Goal: Browse casually: Explore the website without a specific task or goal

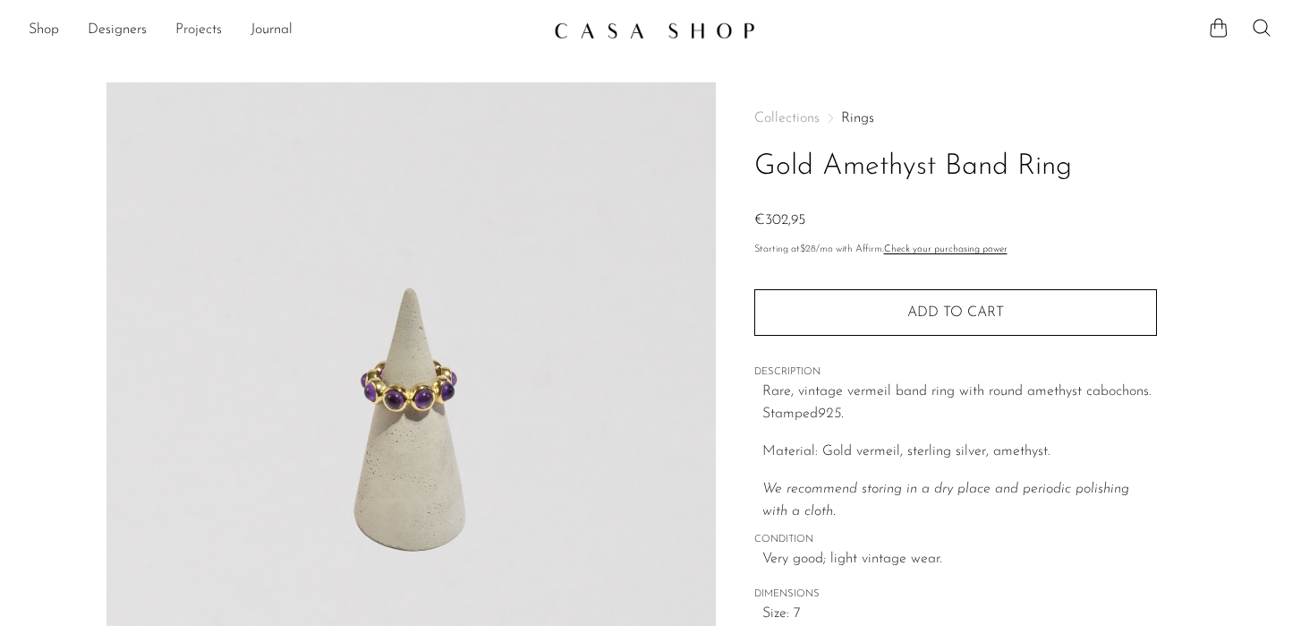
click at [197, 38] on link "Projects" at bounding box center [198, 30] width 47 height 23
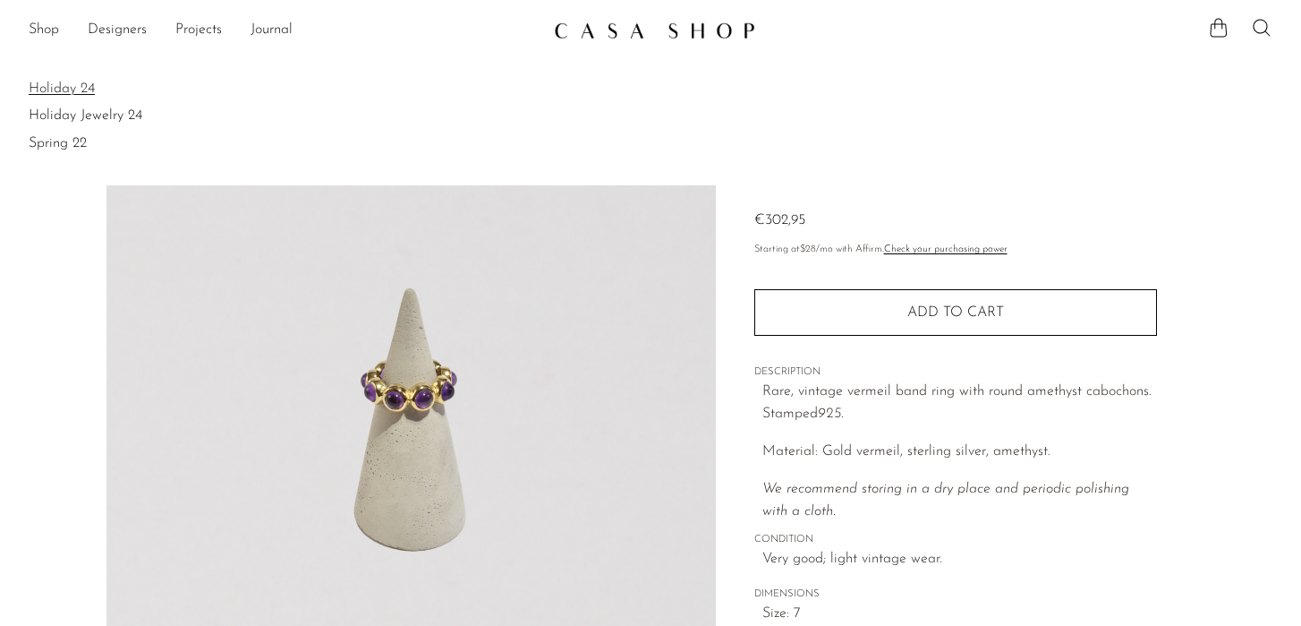
click at [100, 85] on link "Holiday 24" at bounding box center [651, 89] width 1244 height 20
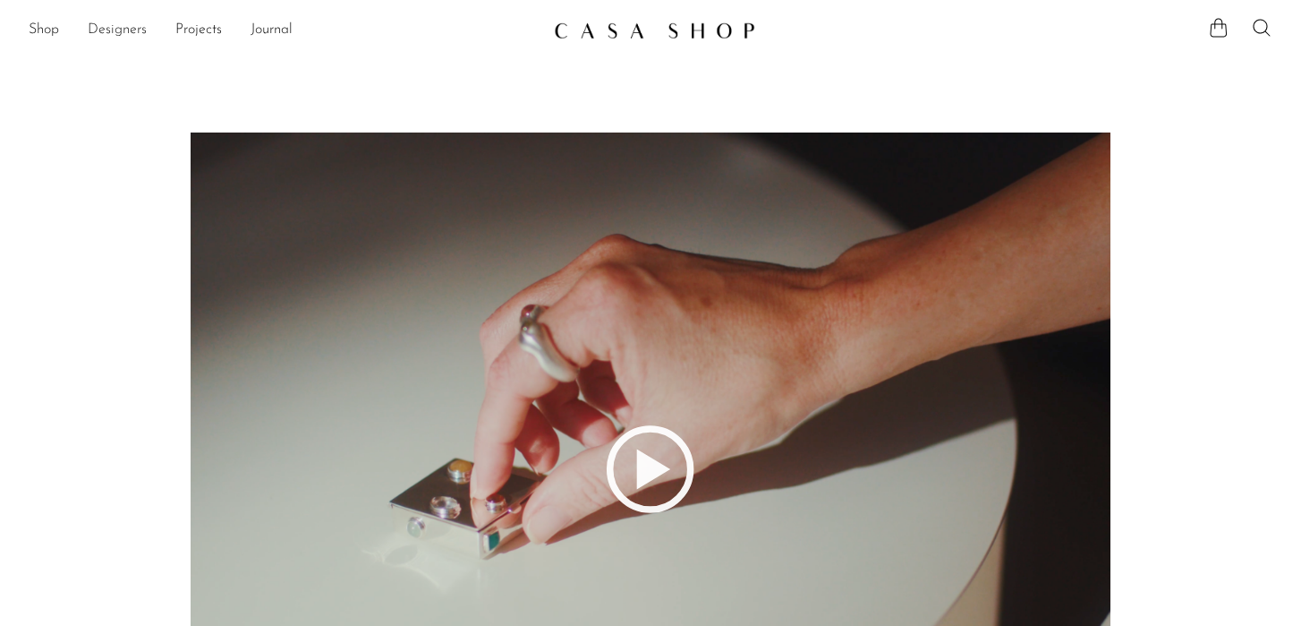
click at [91, 26] on link "Designers" at bounding box center [117, 30] width 59 height 23
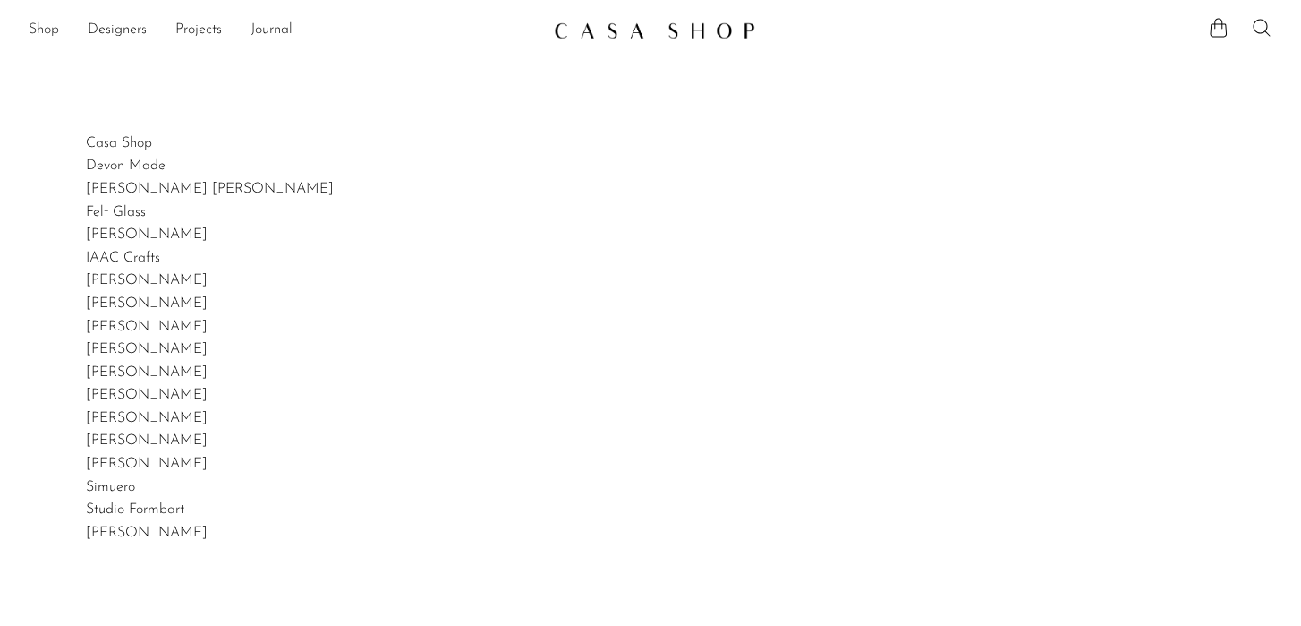
click at [55, 28] on link "Shop" at bounding box center [44, 30] width 30 height 23
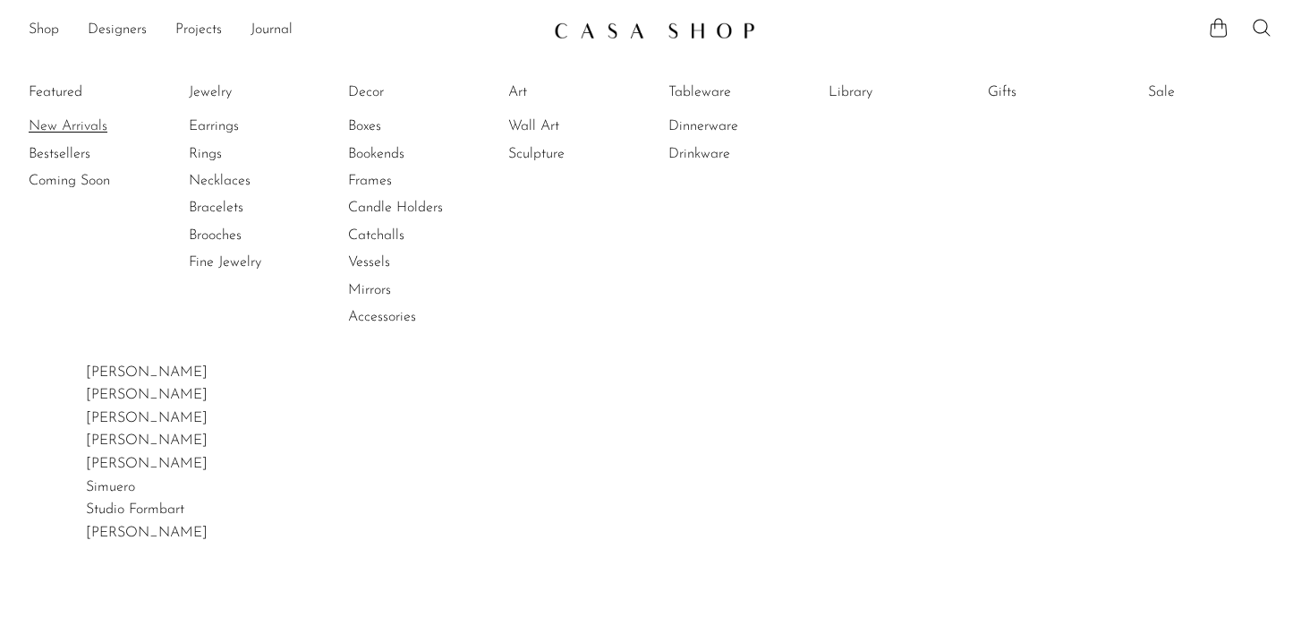
click at [74, 126] on link "New Arrivals" at bounding box center [96, 126] width 134 height 20
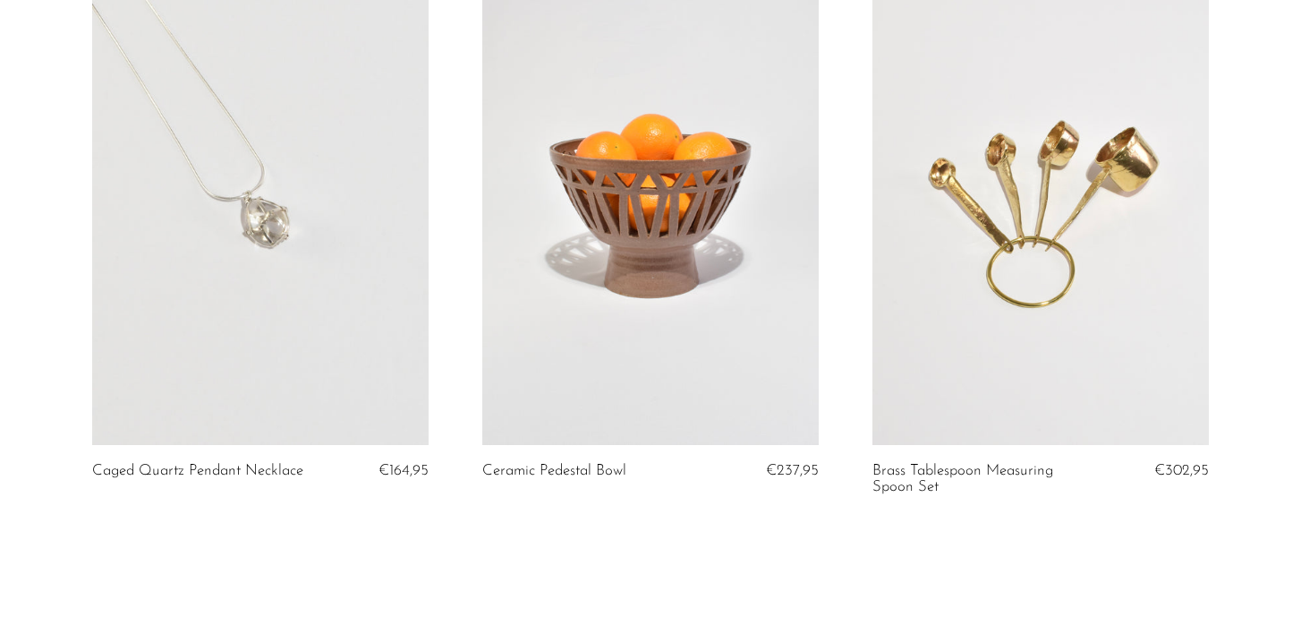
scroll to position [6610, 0]
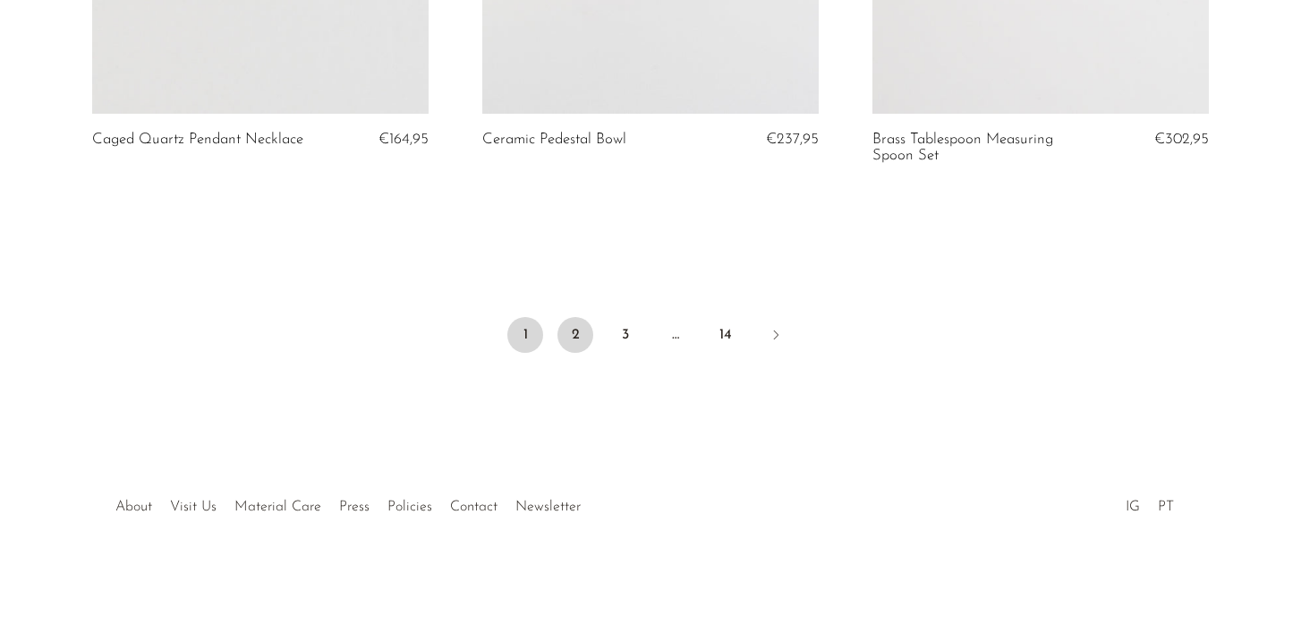
click at [575, 333] on link "2" at bounding box center [576, 335] width 36 height 36
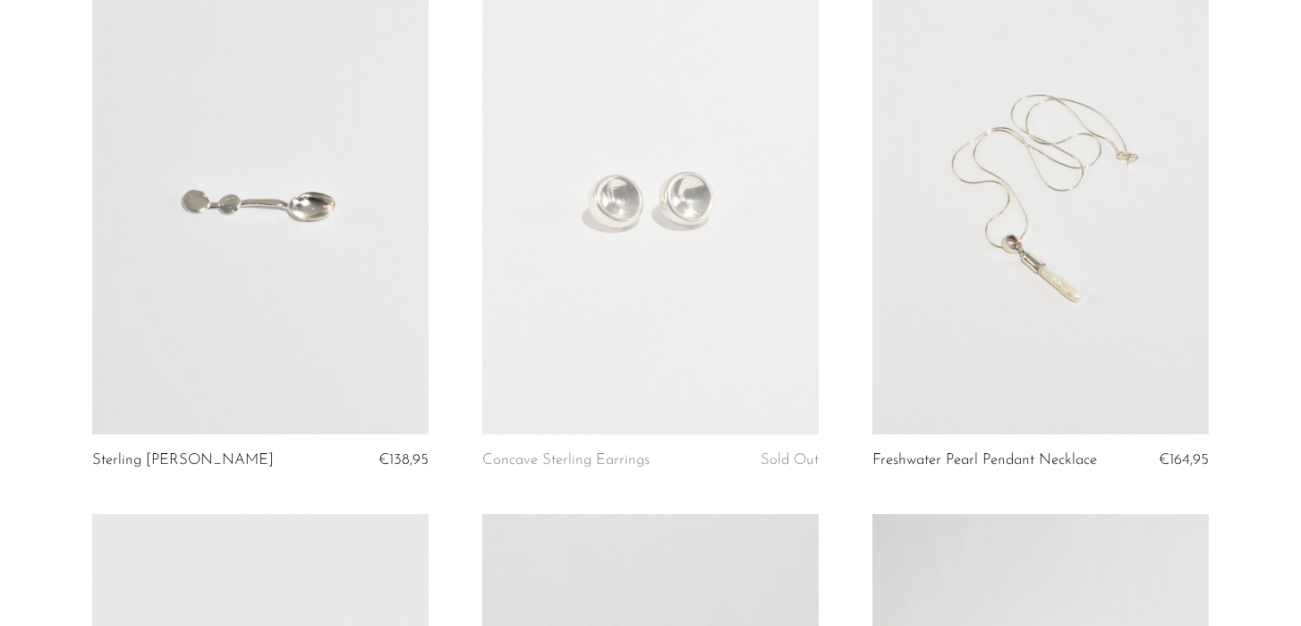
scroll to position [203, 0]
click at [575, 333] on link at bounding box center [650, 198] width 336 height 472
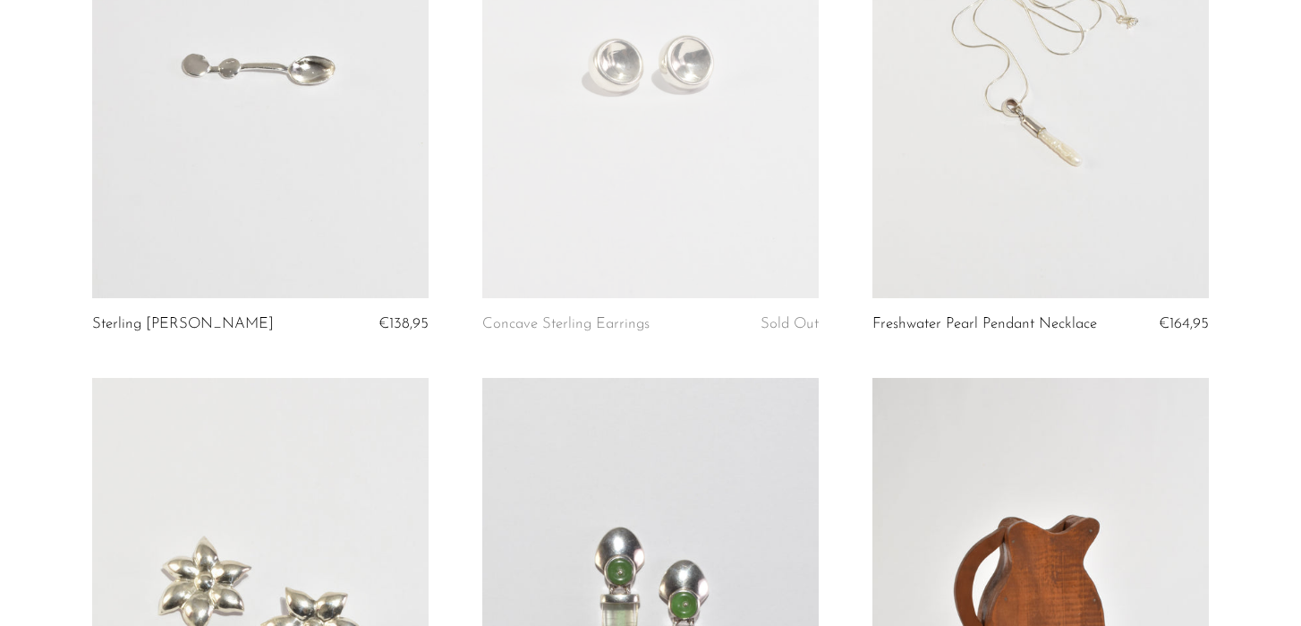
scroll to position [217, 0]
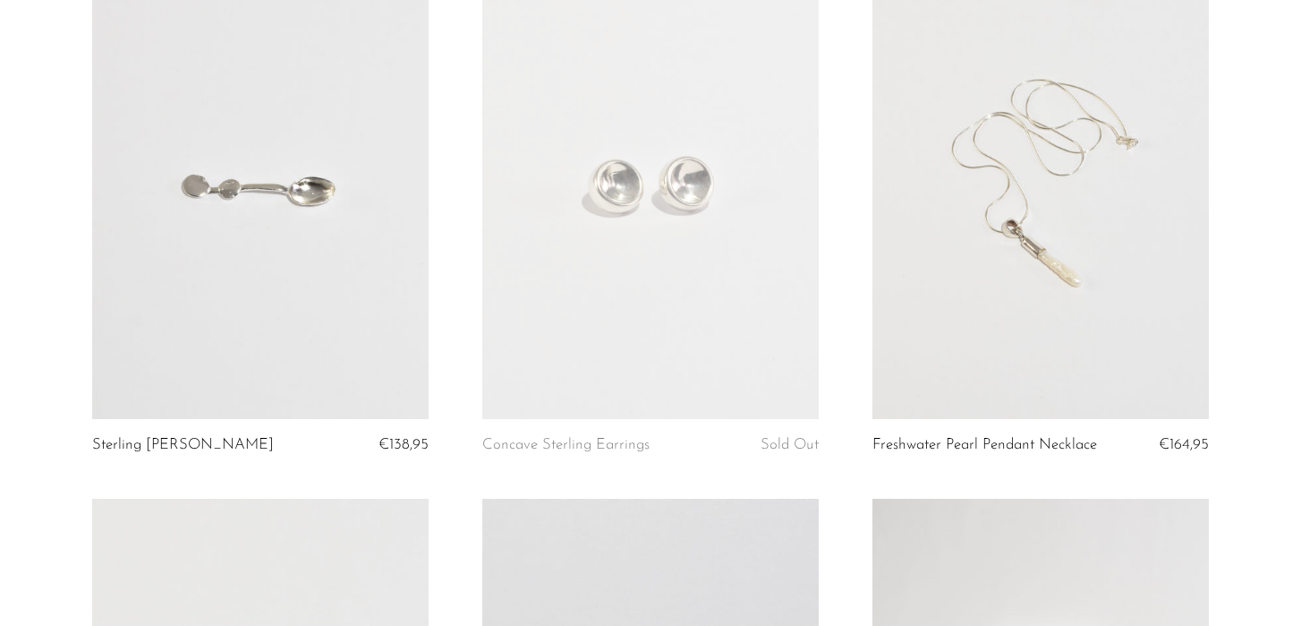
click at [985, 304] on link at bounding box center [1041, 184] width 336 height 472
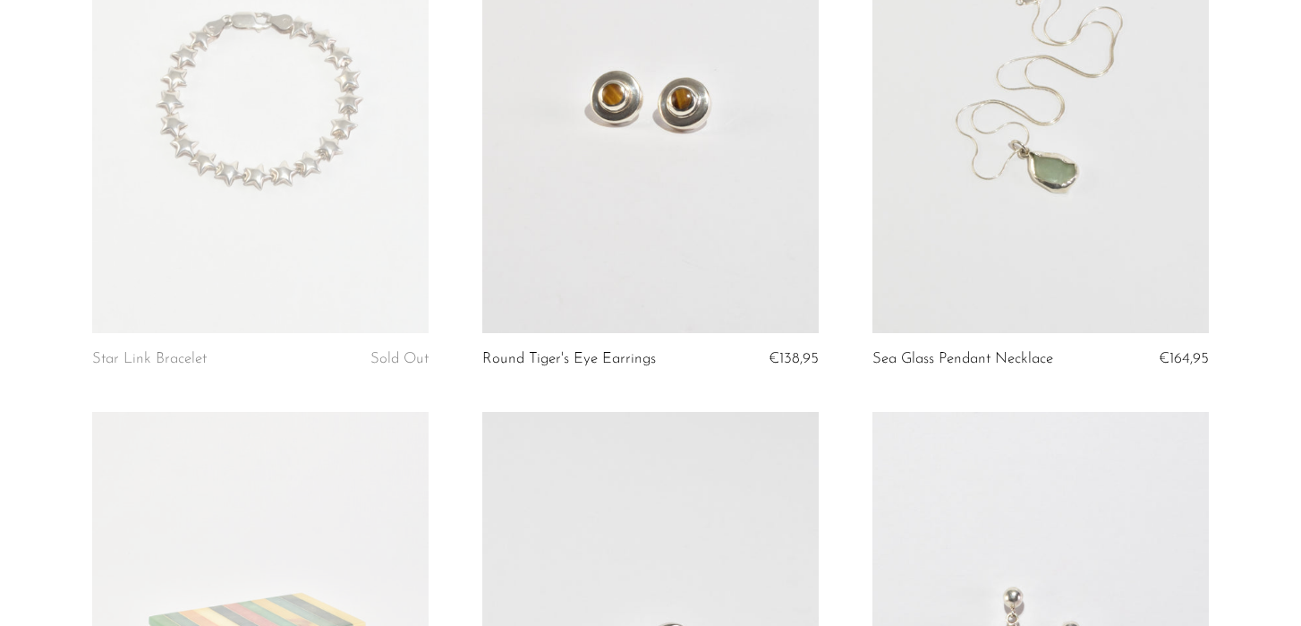
scroll to position [4159, 0]
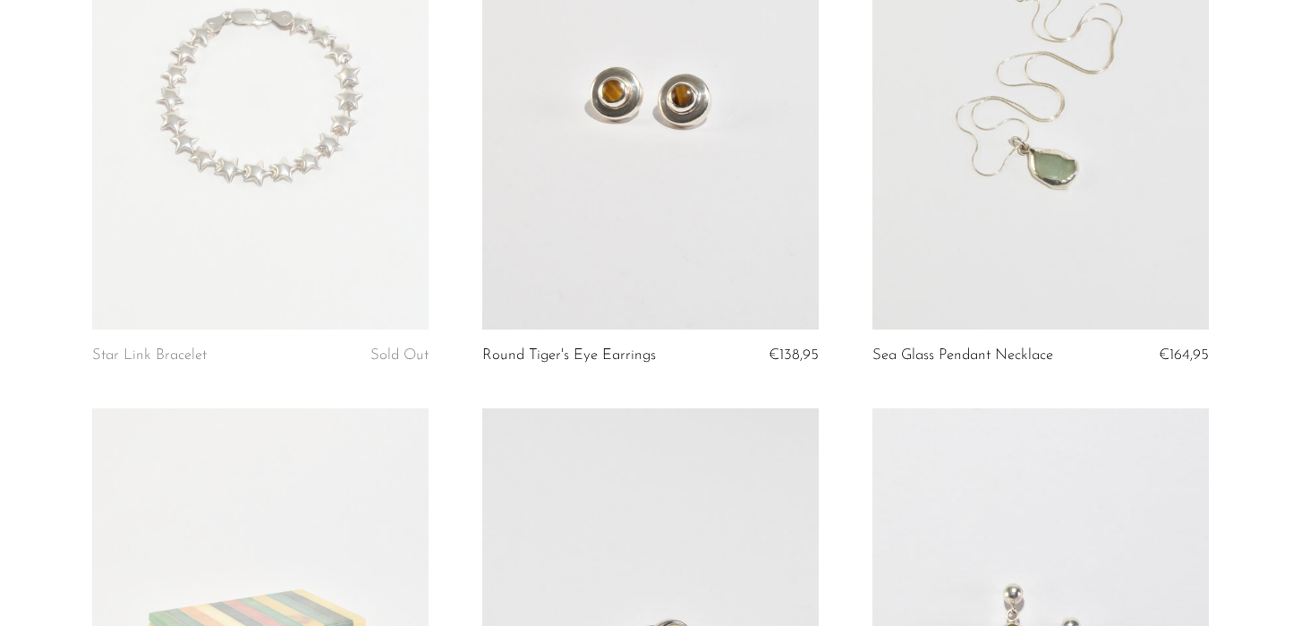
click at [280, 208] on link at bounding box center [260, 94] width 336 height 472
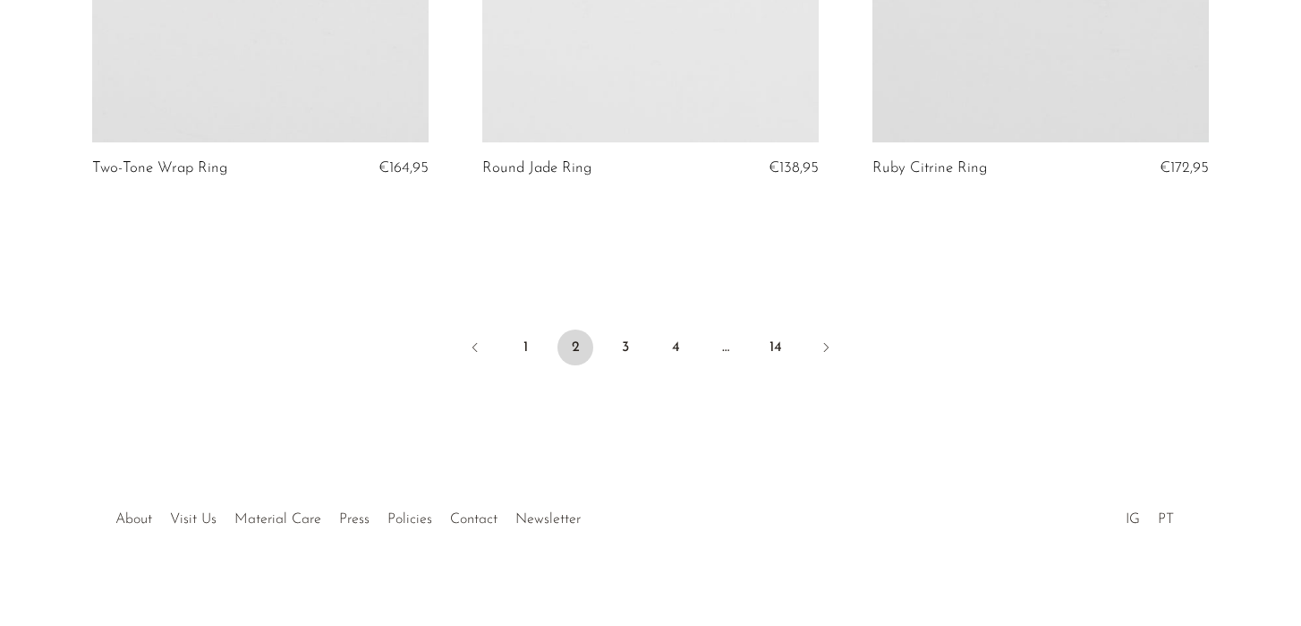
scroll to position [6593, 0]
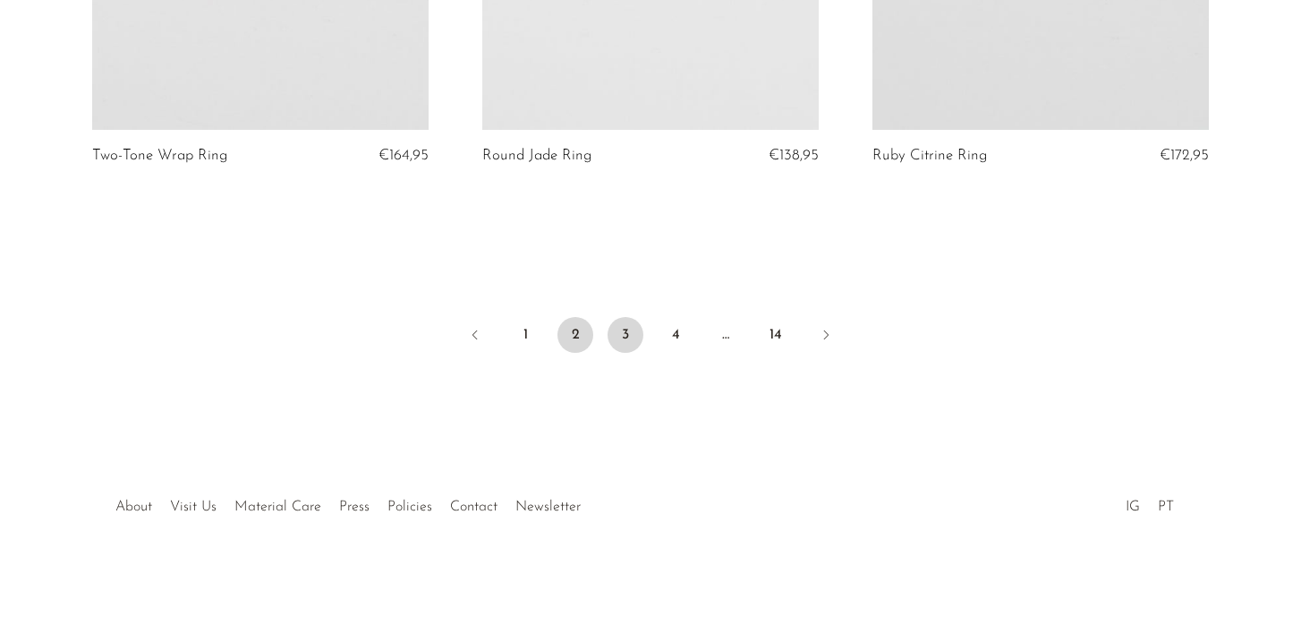
click at [625, 327] on link "3" at bounding box center [626, 335] width 36 height 36
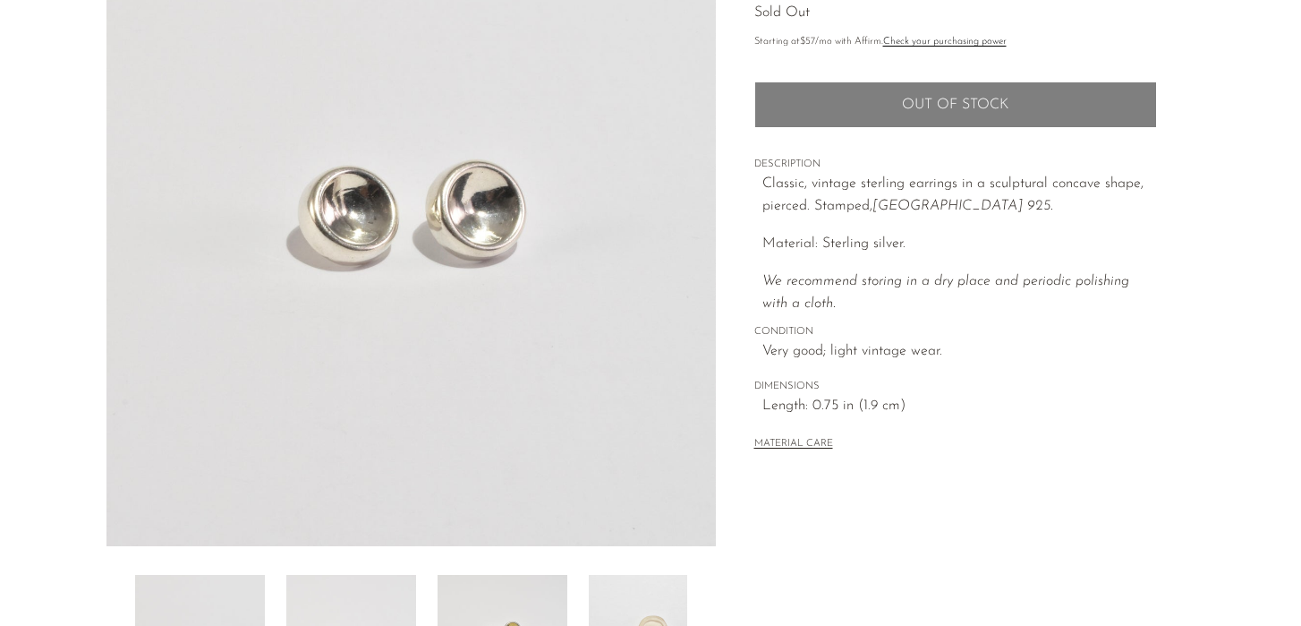
scroll to position [307, 0]
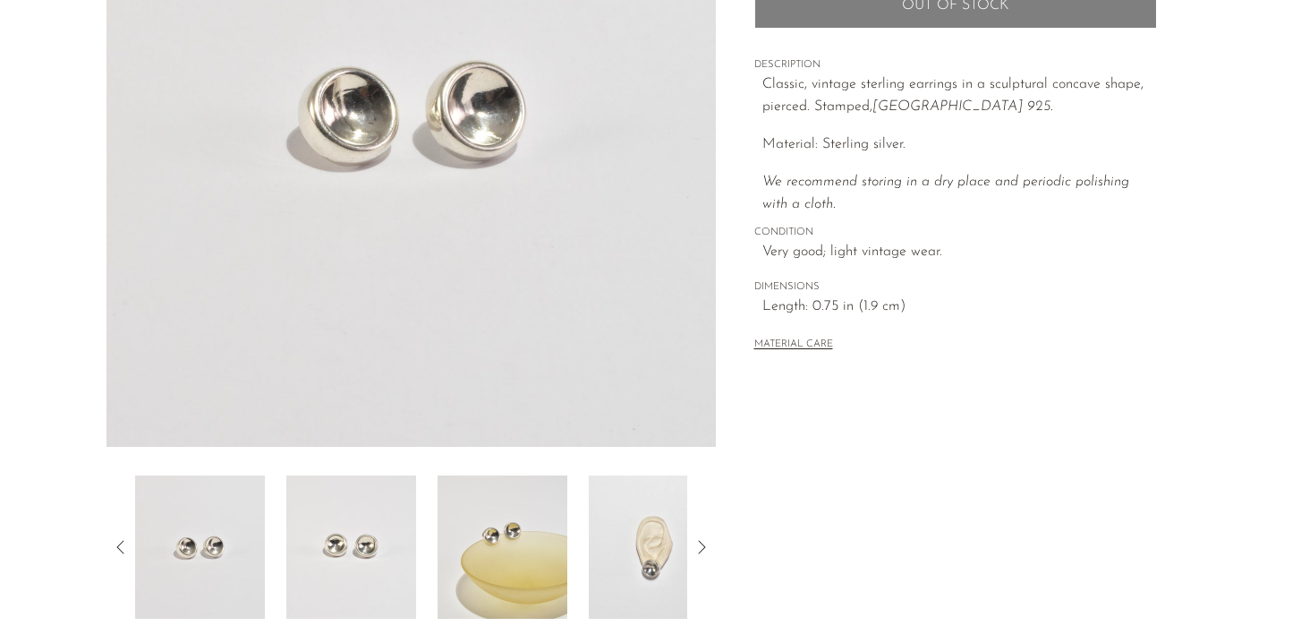
click at [391, 538] on img at bounding box center [351, 546] width 130 height 143
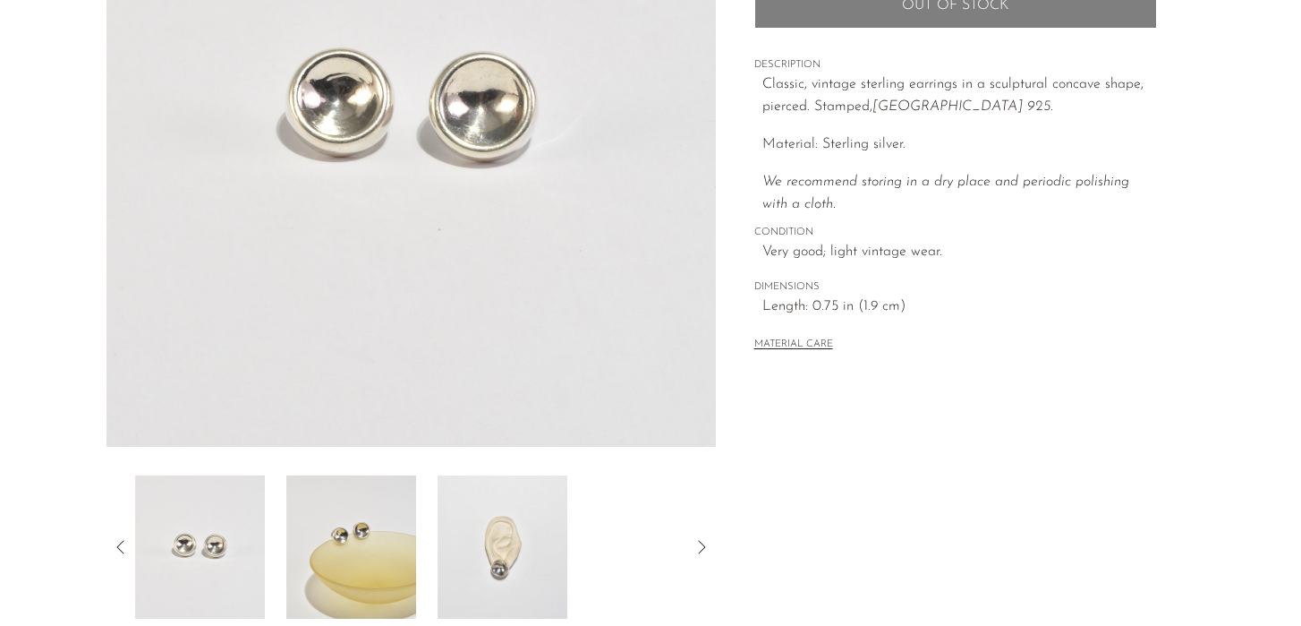
click at [397, 553] on img at bounding box center [351, 546] width 130 height 143
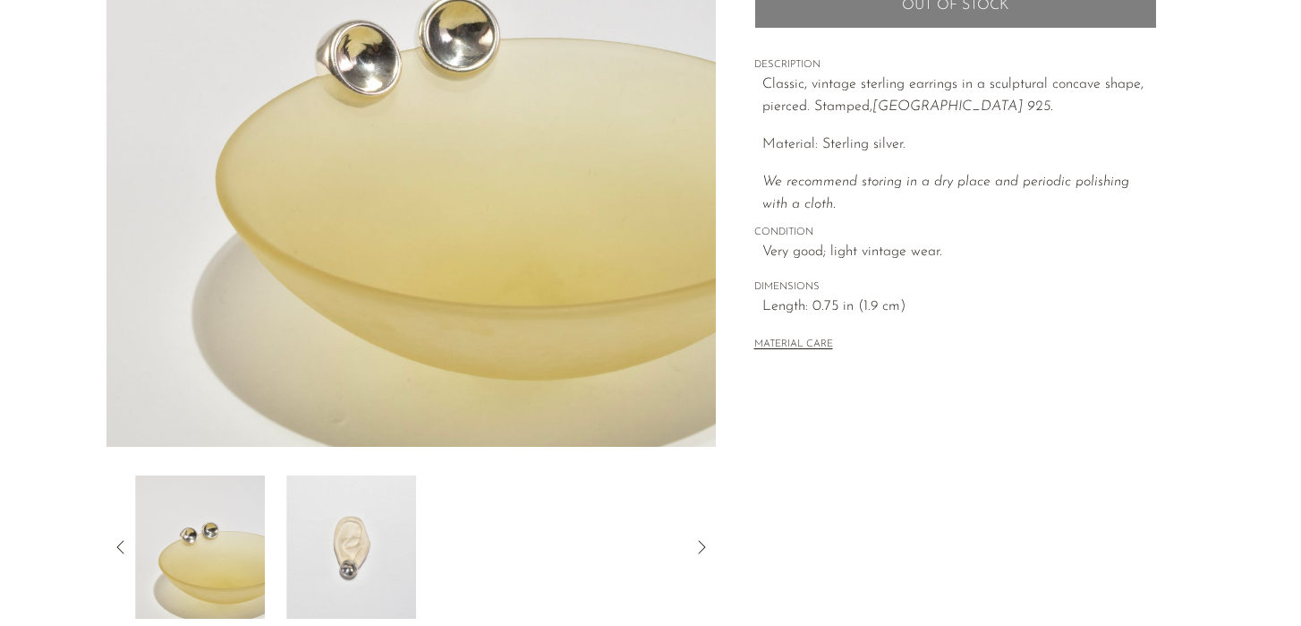
click at [354, 546] on img at bounding box center [351, 546] width 130 height 143
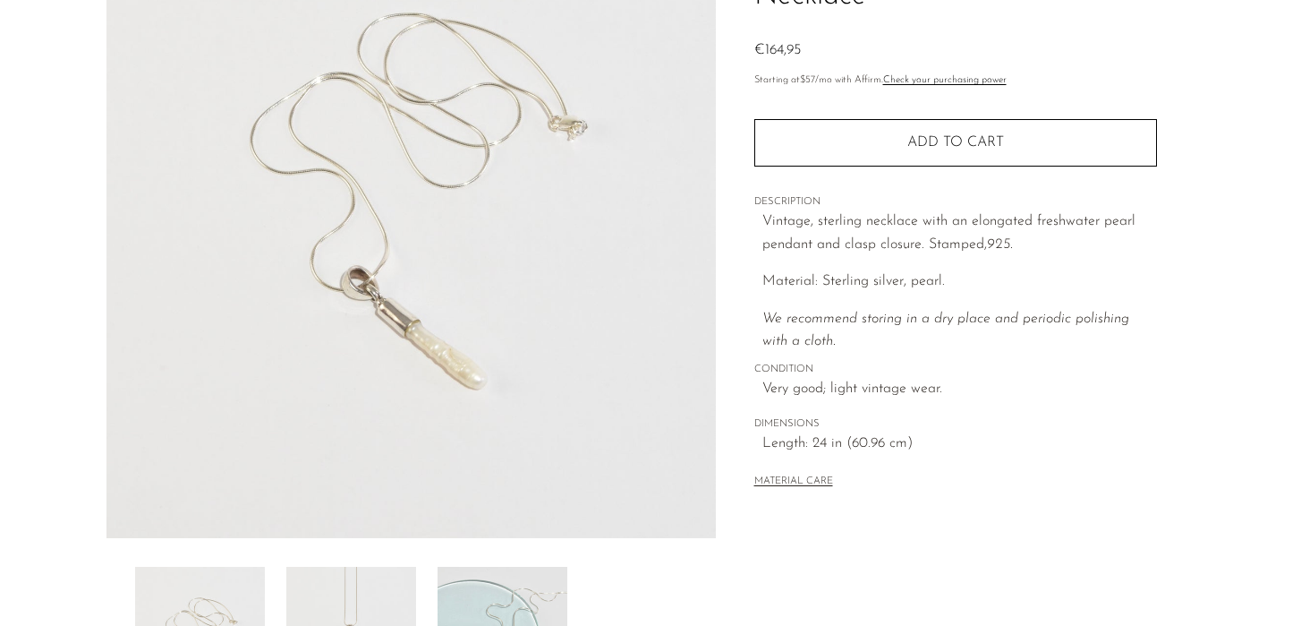
scroll to position [219, 0]
click at [387, 575] on img at bounding box center [351, 634] width 130 height 143
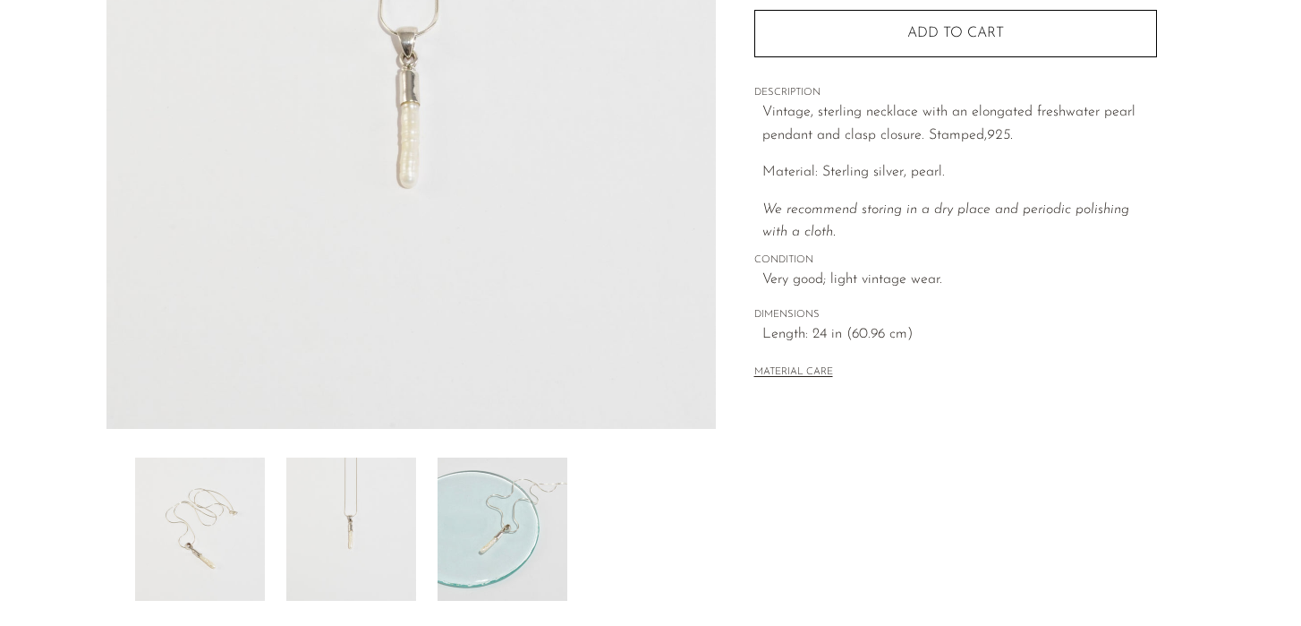
scroll to position [354, 0]
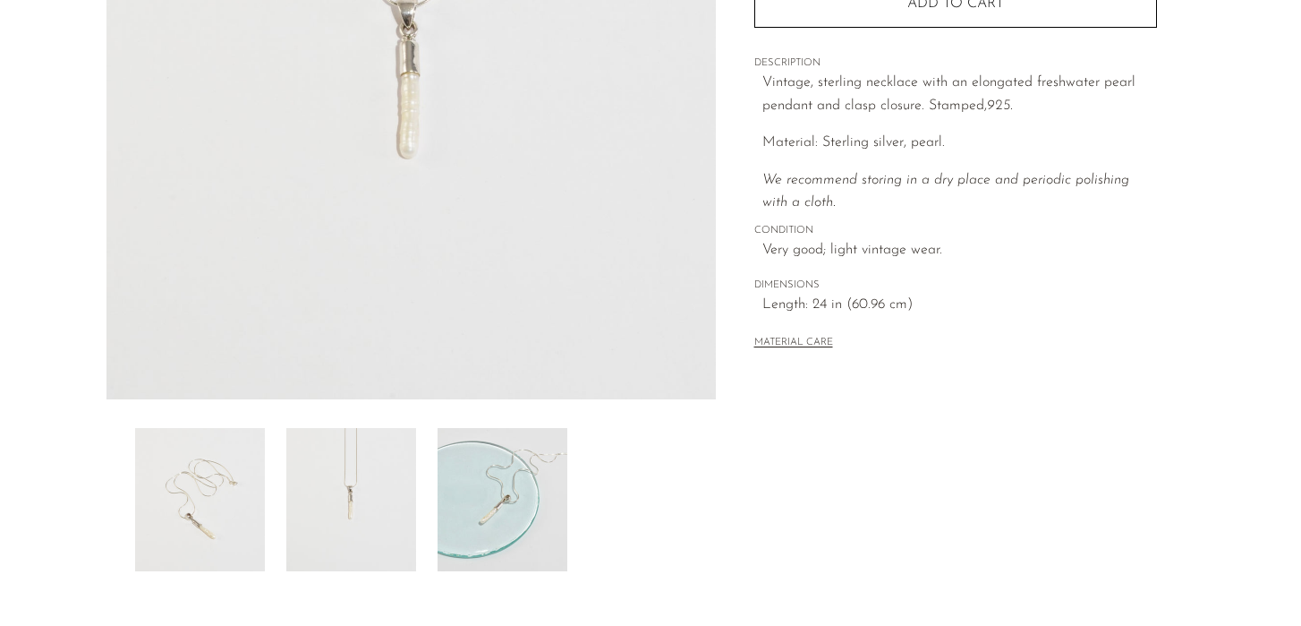
click at [497, 480] on img at bounding box center [503, 499] width 130 height 143
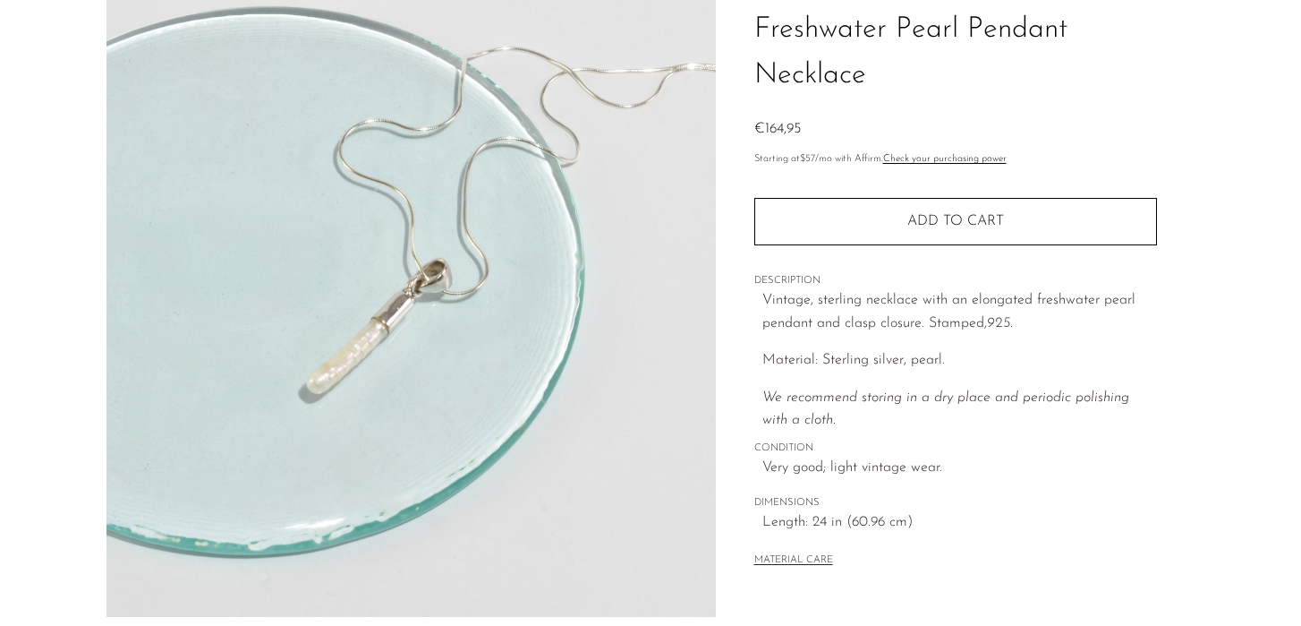
scroll to position [135, 0]
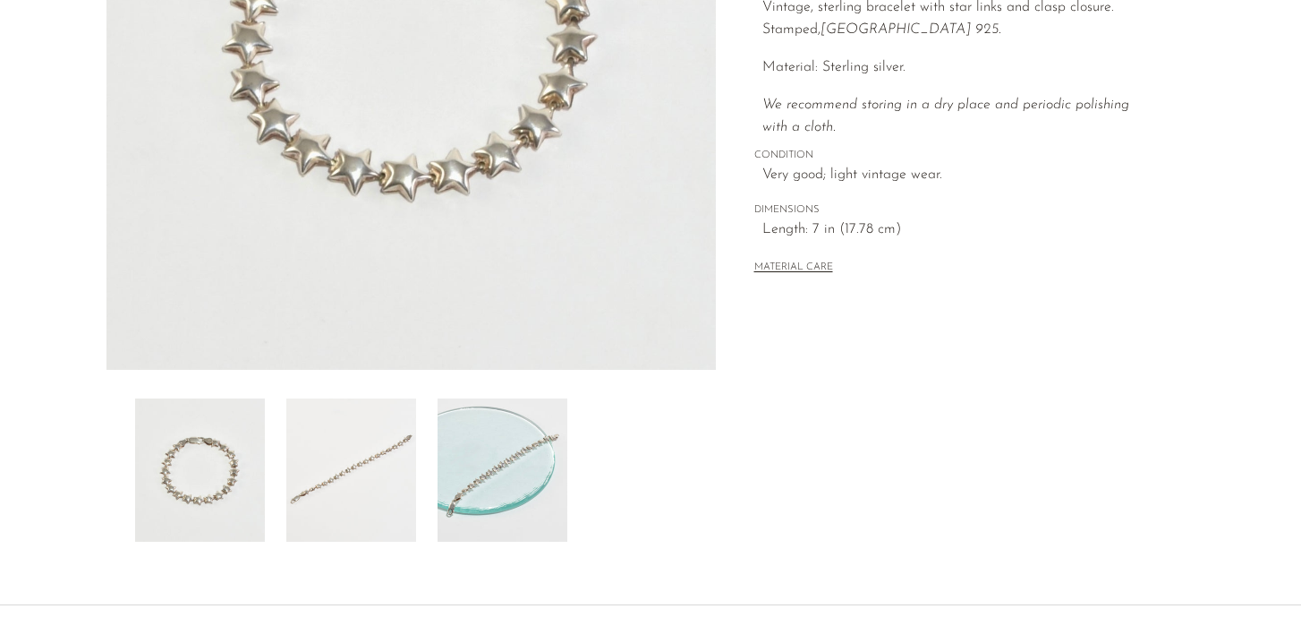
scroll to position [385, 0]
click at [369, 464] on img at bounding box center [351, 468] width 130 height 143
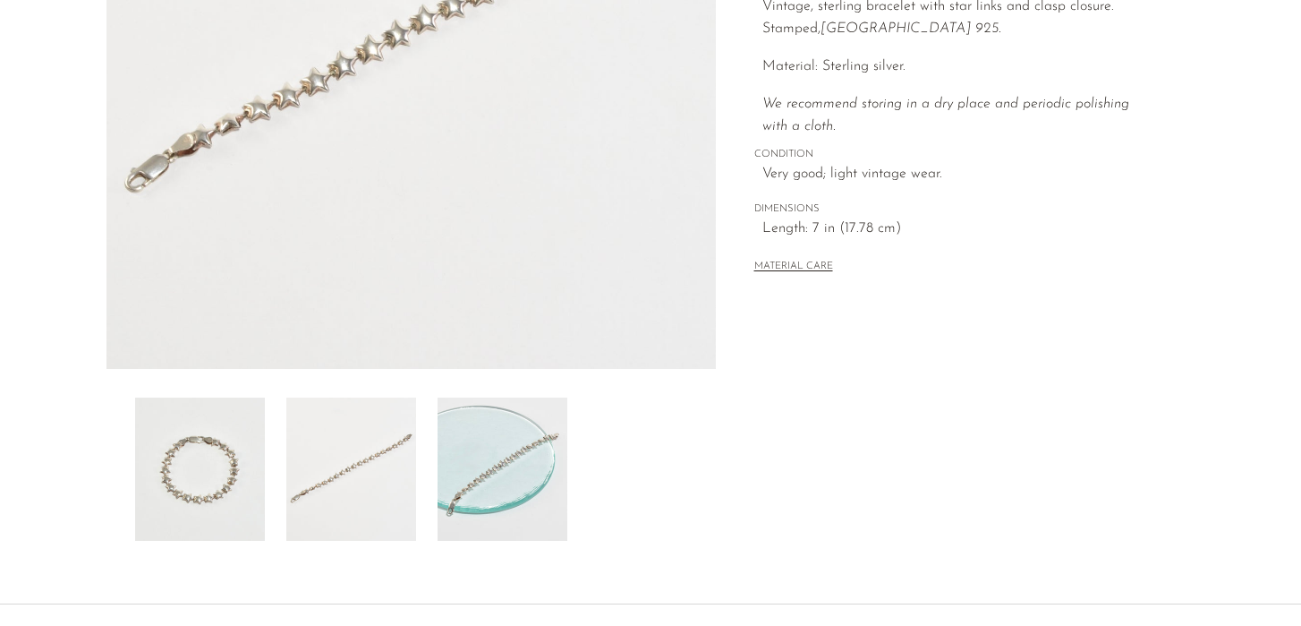
click at [464, 475] on img at bounding box center [503, 468] width 130 height 143
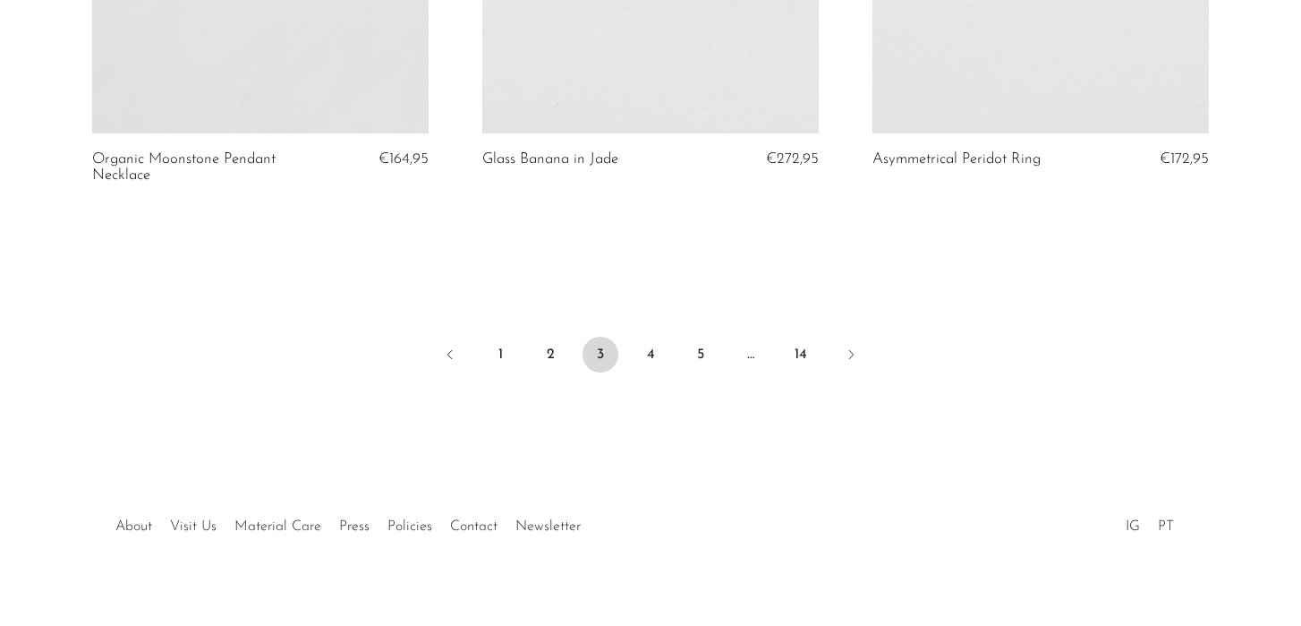
scroll to position [6610, 0]
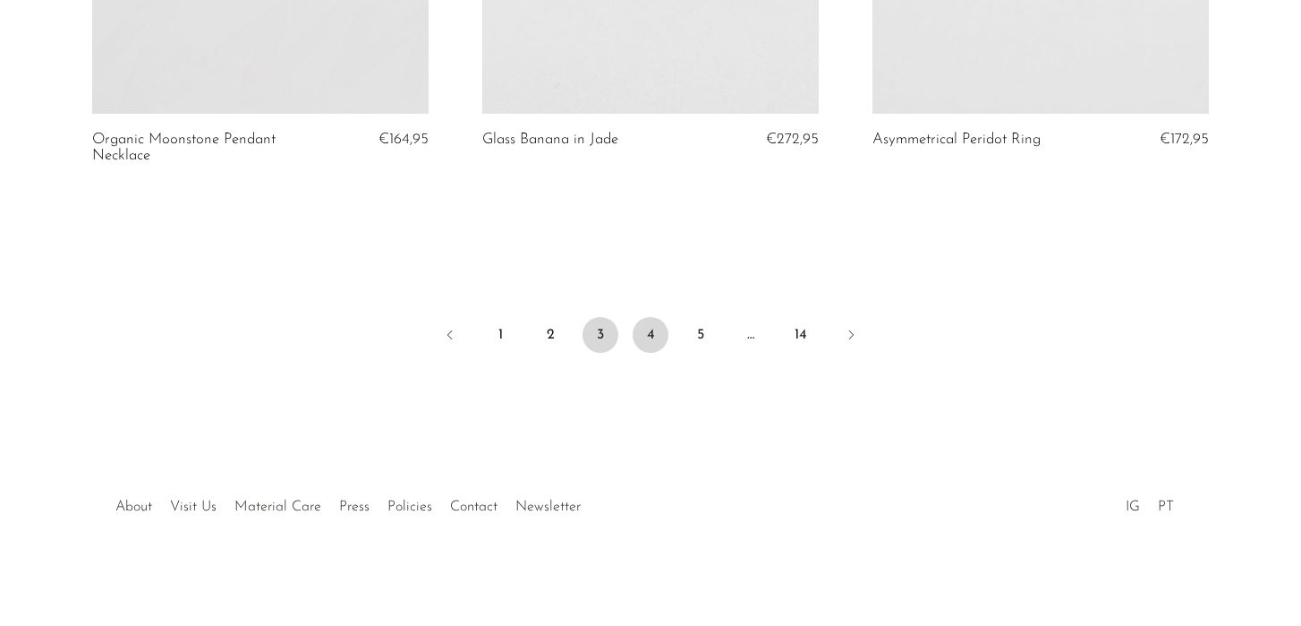
click at [647, 335] on link "4" at bounding box center [651, 335] width 36 height 36
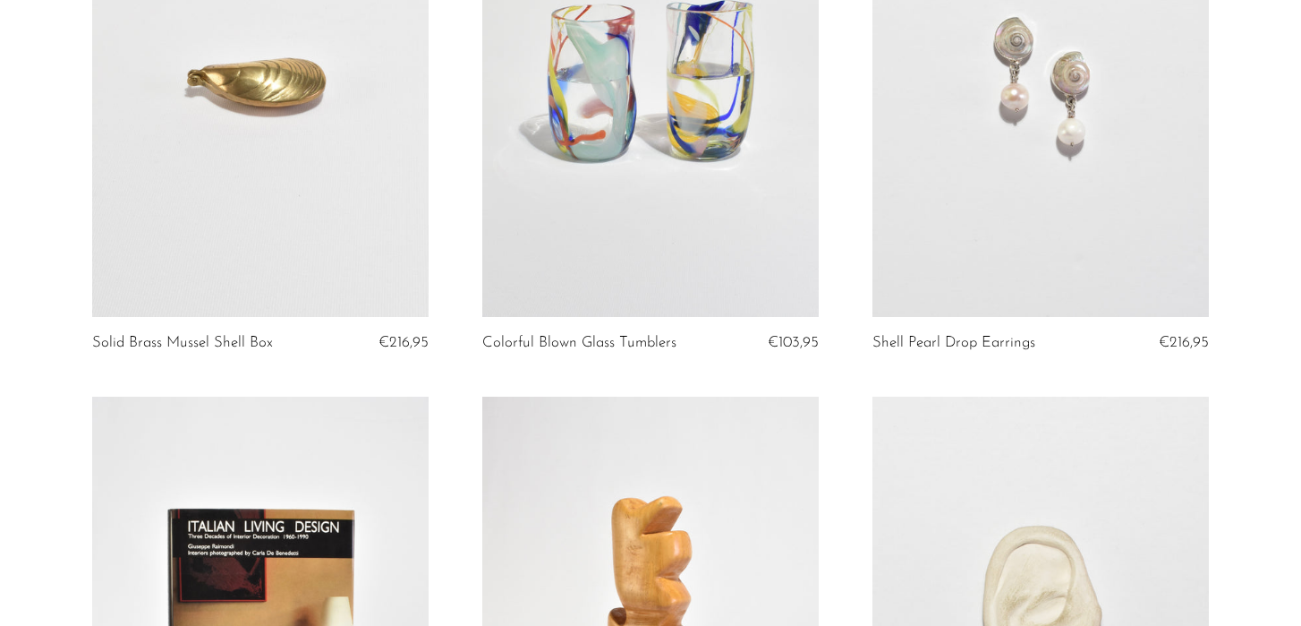
scroll to position [4175, 0]
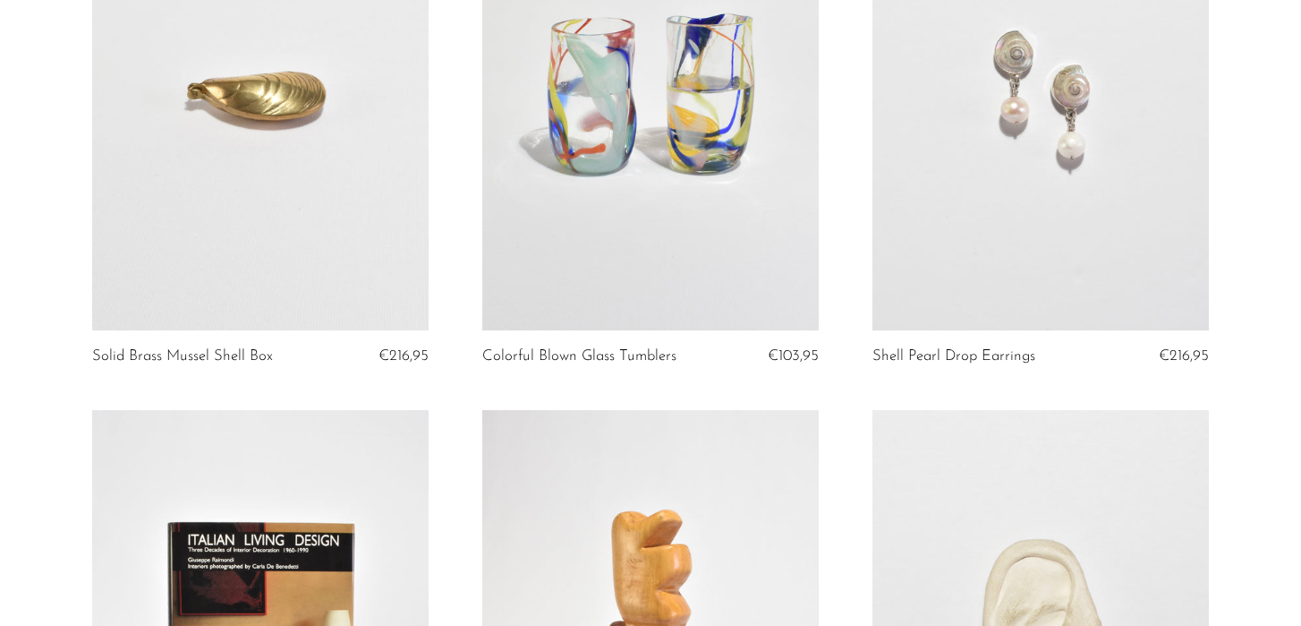
click at [978, 235] on link at bounding box center [1041, 96] width 336 height 472
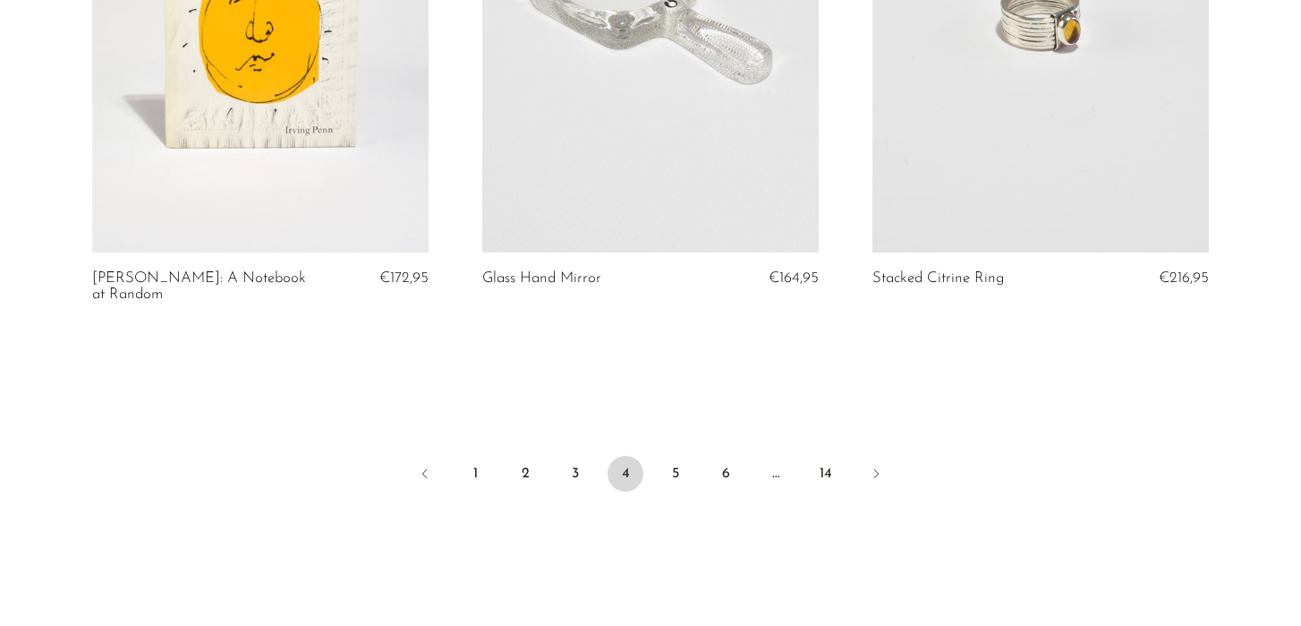
scroll to position [6610, 0]
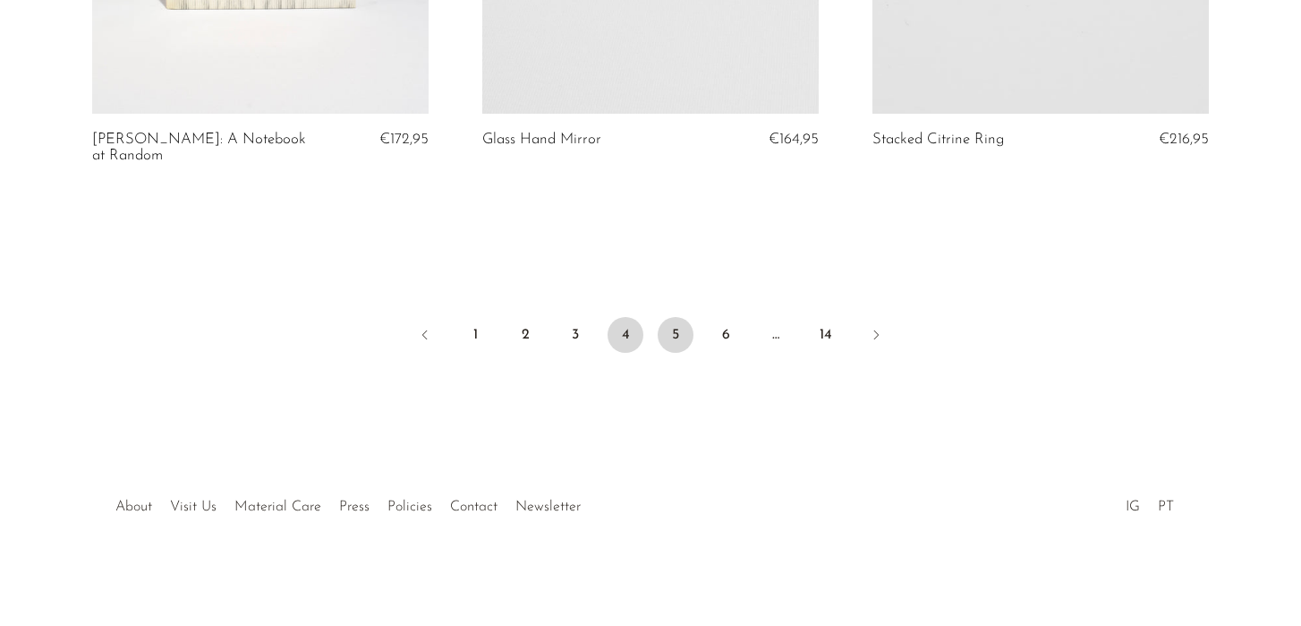
click at [677, 336] on link "5" at bounding box center [676, 335] width 36 height 36
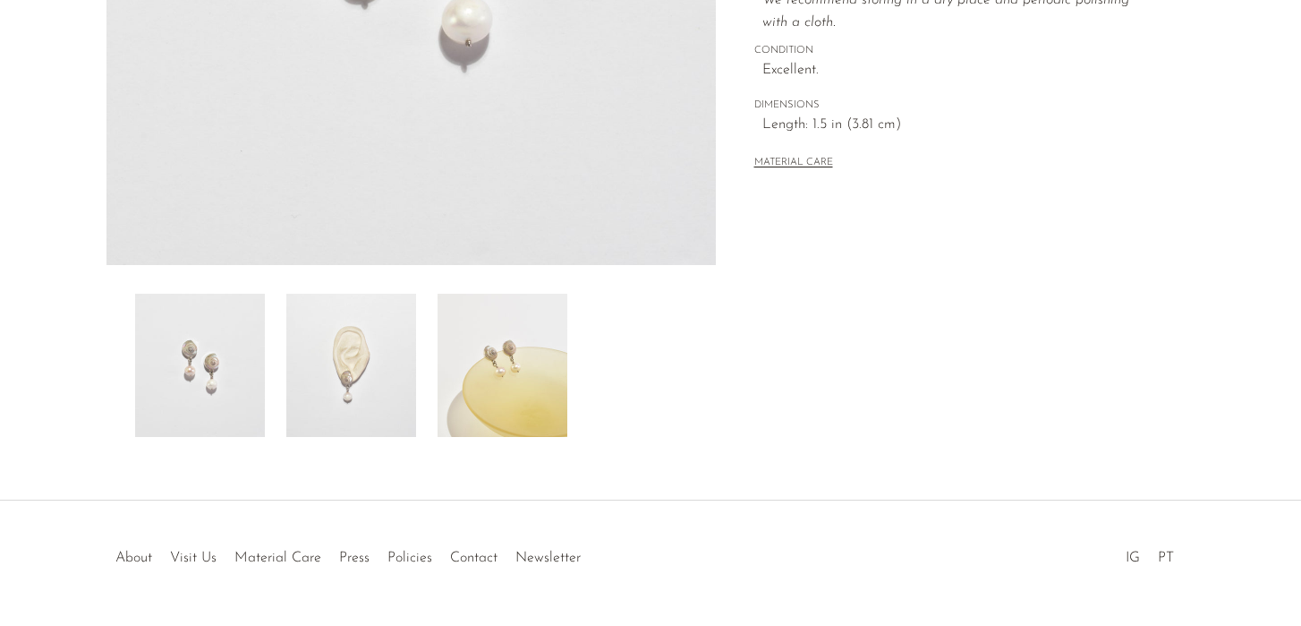
scroll to position [499, 0]
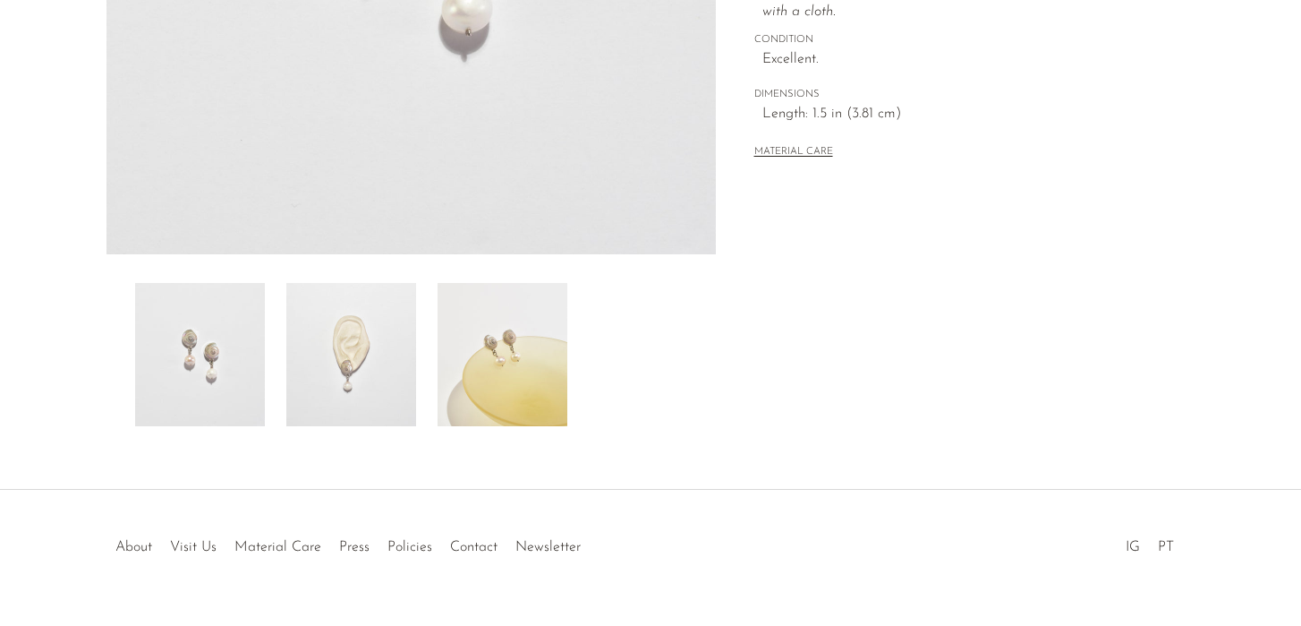
click at [389, 348] on img at bounding box center [351, 354] width 130 height 143
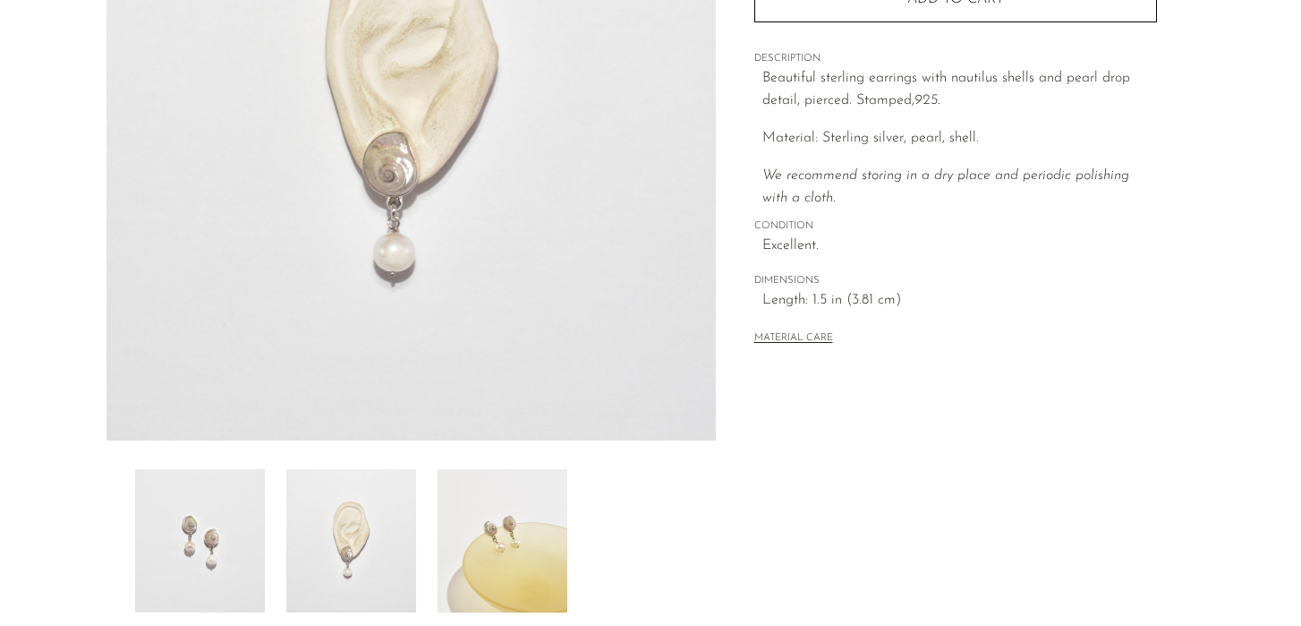
scroll to position [273, 0]
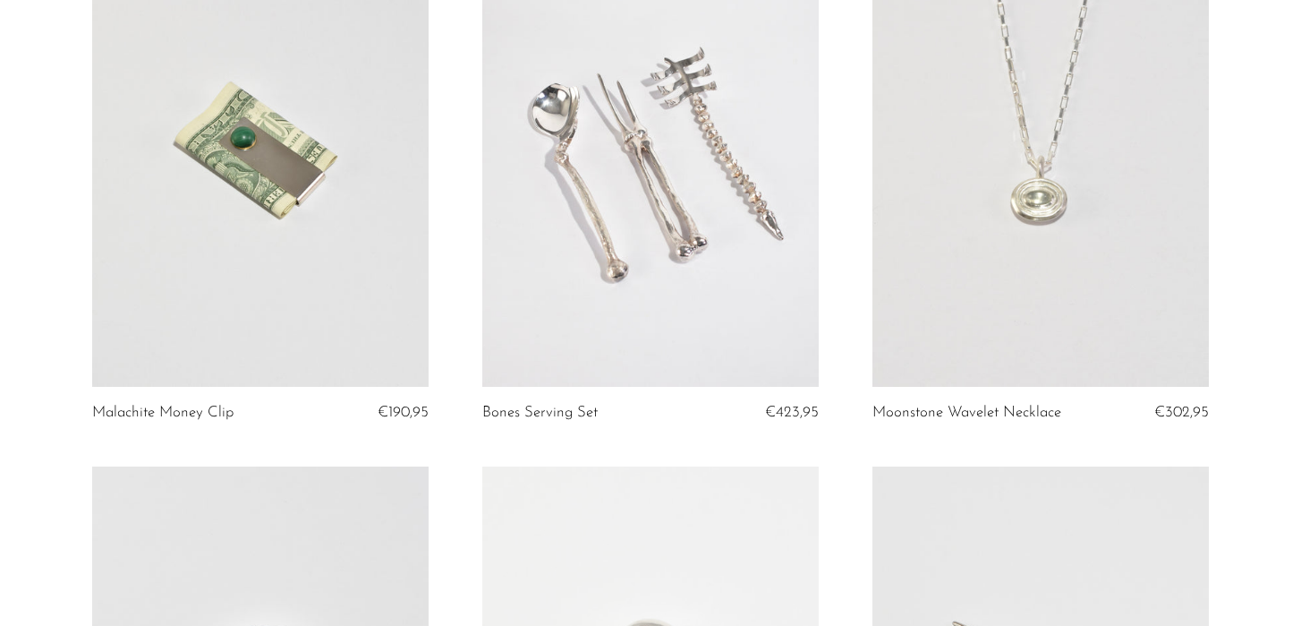
scroll to position [6355, 0]
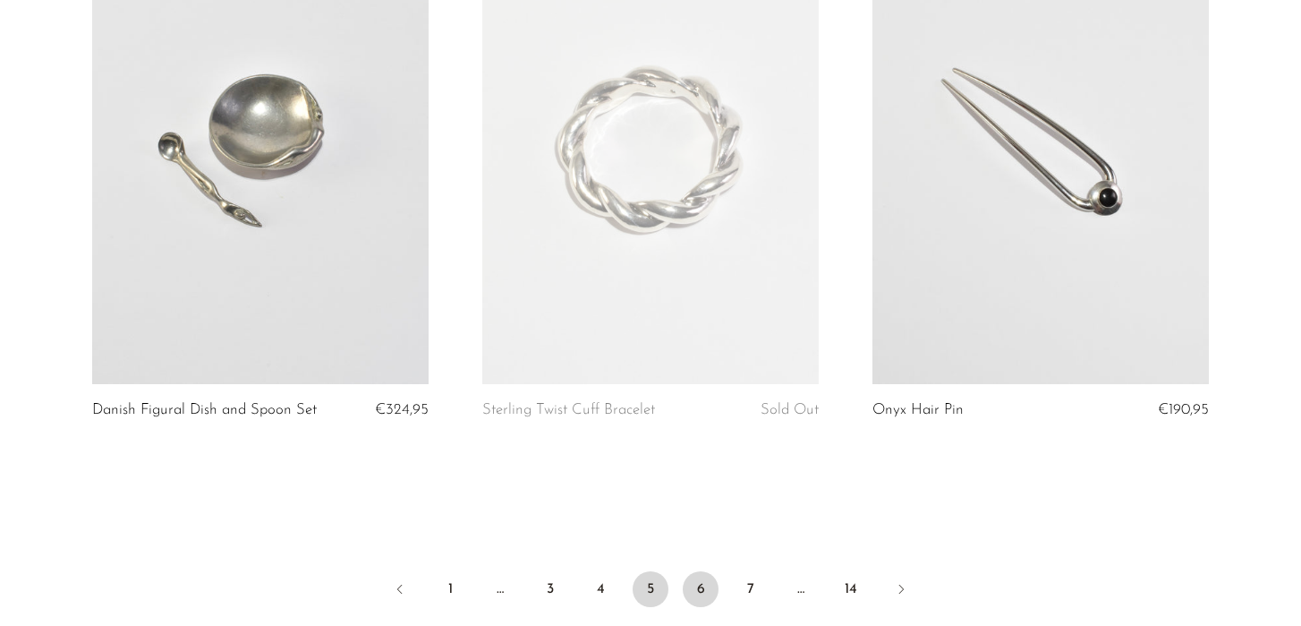
click at [704, 599] on link "6" at bounding box center [701, 589] width 36 height 36
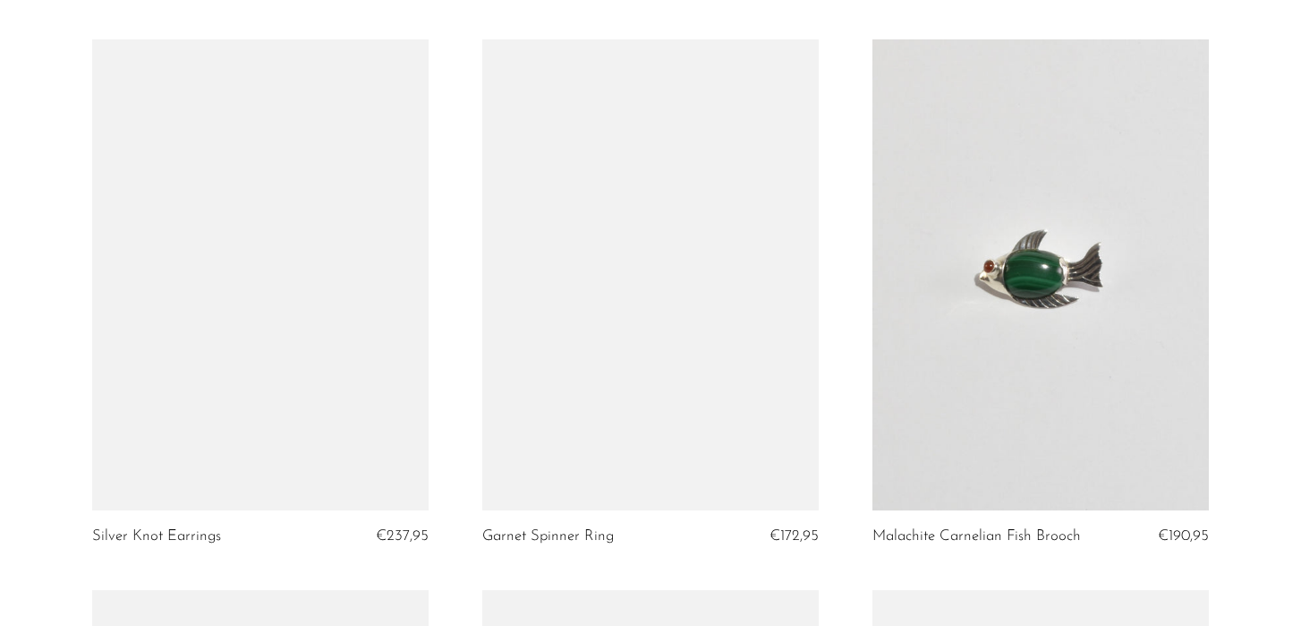
scroll to position [1272, 0]
